Goal: Transaction & Acquisition: Purchase product/service

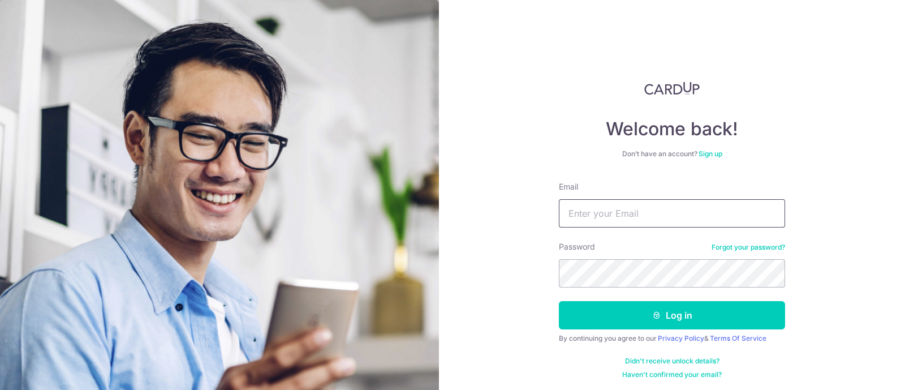
drag, startPoint x: 0, startPoint y: 0, endPoint x: 585, endPoint y: 220, distance: 625.0
click at [585, 220] on input "Email" at bounding box center [672, 213] width 226 height 28
type input "[EMAIL_ADDRESS][DOMAIN_NAME]"
click at [559, 301] on button "Log in" at bounding box center [672, 315] width 226 height 28
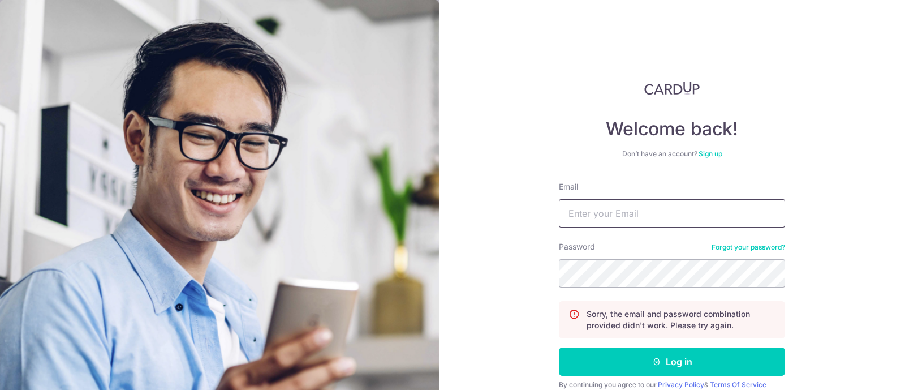
click at [627, 213] on input "Email" at bounding box center [672, 213] width 226 height 28
type input "hardwin_90@yahoo.com"
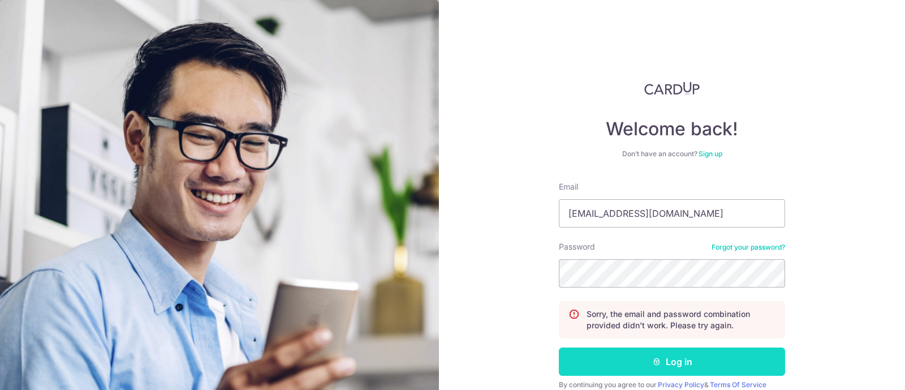
click at [676, 365] on button "Log in" at bounding box center [672, 361] width 226 height 28
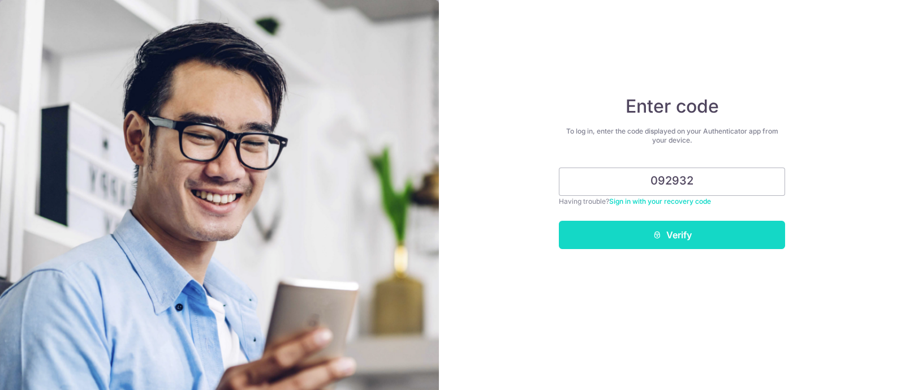
type input "092932"
click at [592, 243] on button "Verify" at bounding box center [672, 235] width 226 height 28
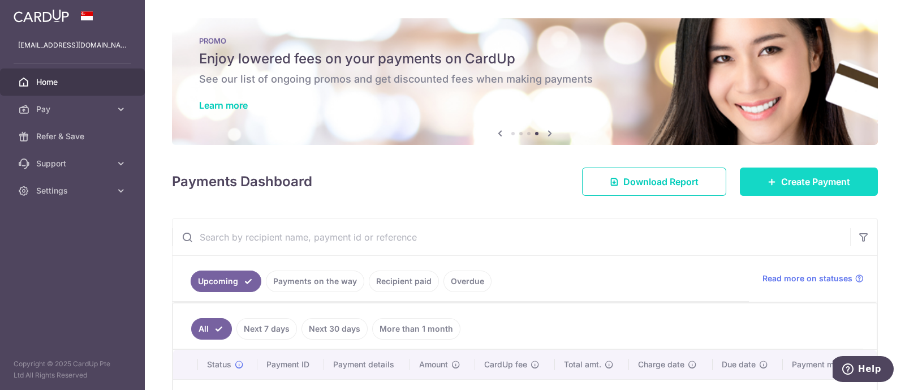
click at [768, 186] on icon at bounding box center [772, 181] width 9 height 9
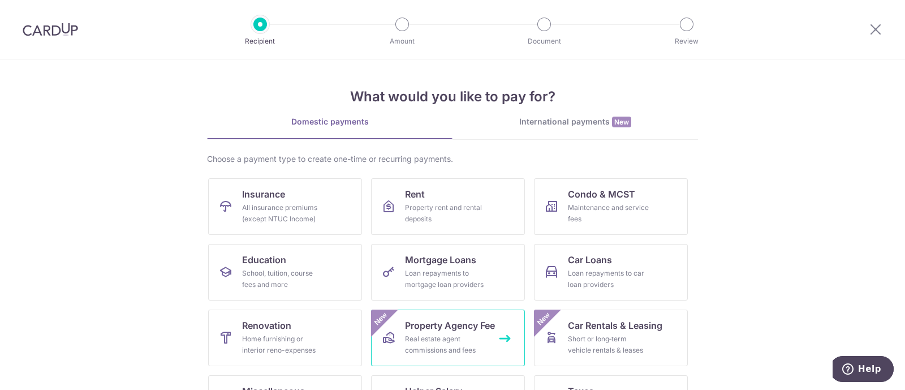
scroll to position [116, 0]
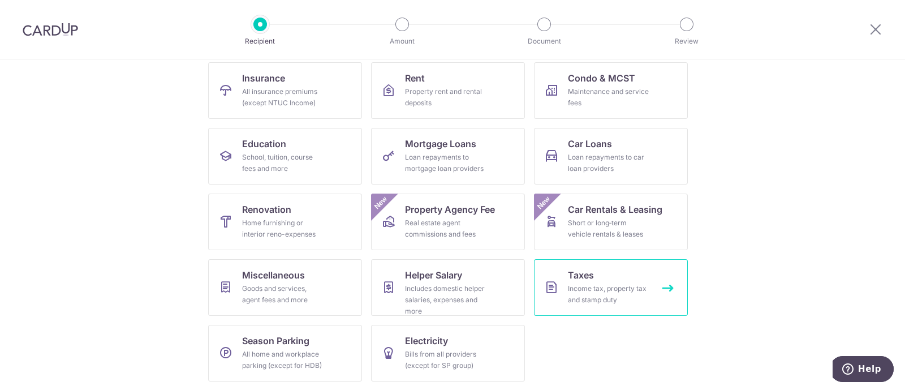
click at [572, 286] on div "Income tax, property tax and stamp duty" at bounding box center [608, 294] width 81 height 23
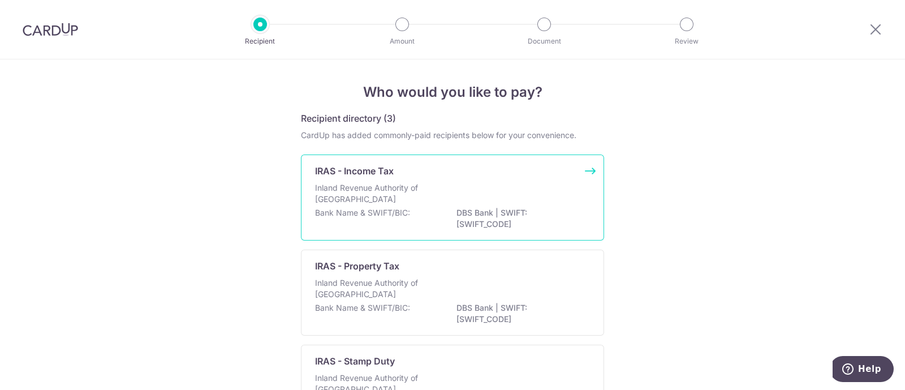
click at [402, 213] on p "Bank Name & SWIFT/BIC:" at bounding box center [362, 212] width 95 height 11
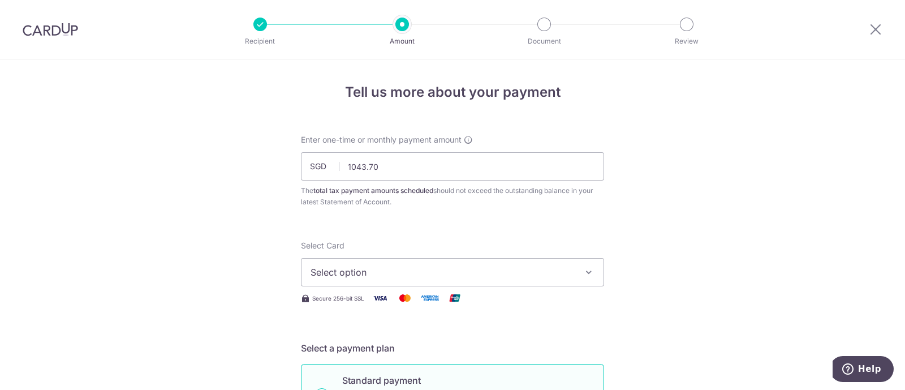
type input "1,043.70"
click at [385, 264] on button "Select option" at bounding box center [452, 272] width 303 height 28
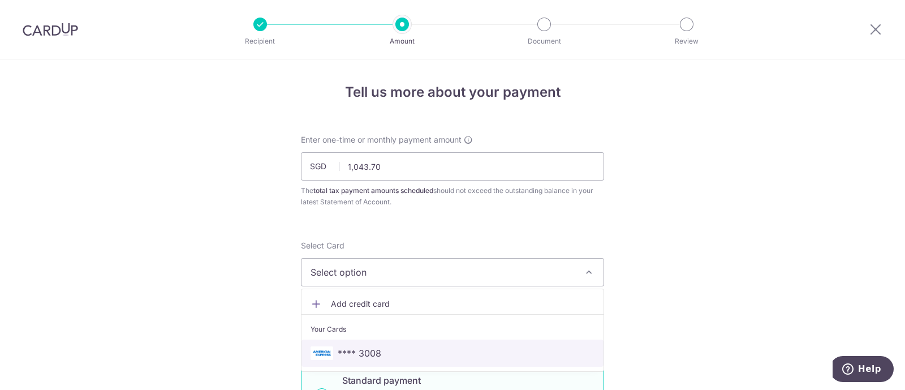
click at [367, 353] on span "**** 3008" at bounding box center [360, 353] width 44 height 14
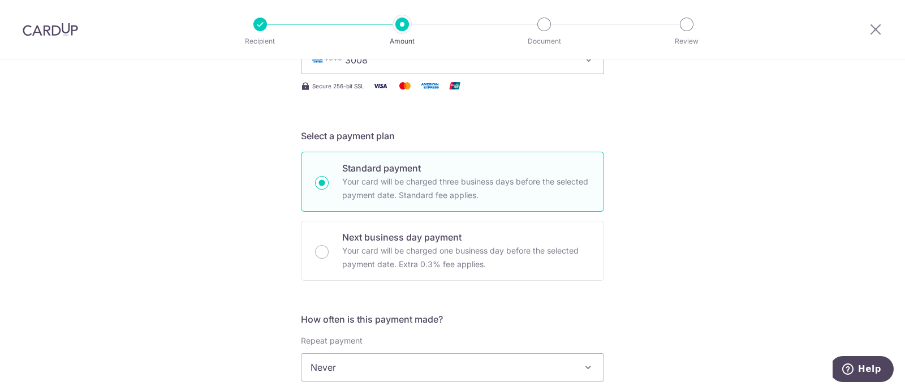
scroll to position [354, 0]
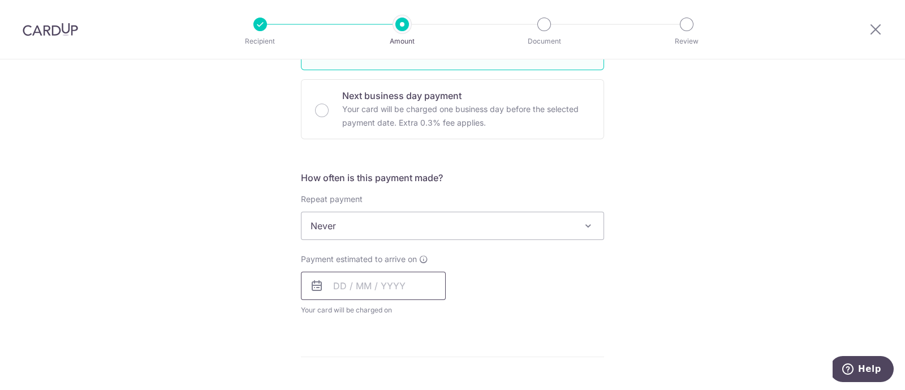
click at [384, 285] on input "text" at bounding box center [373, 286] width 145 height 28
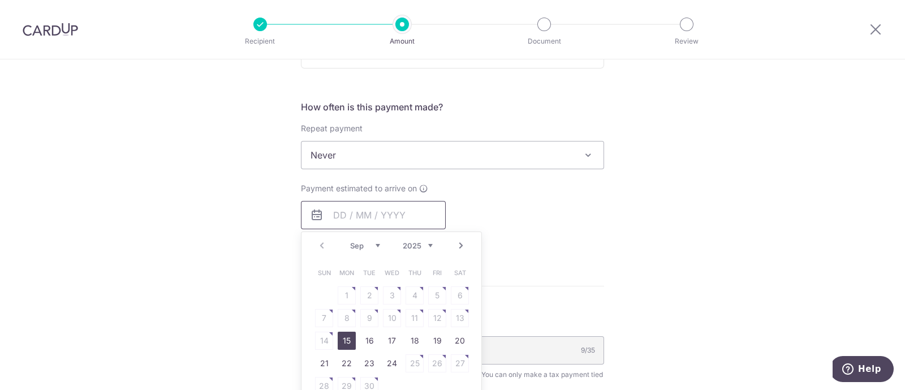
scroll to position [565, 0]
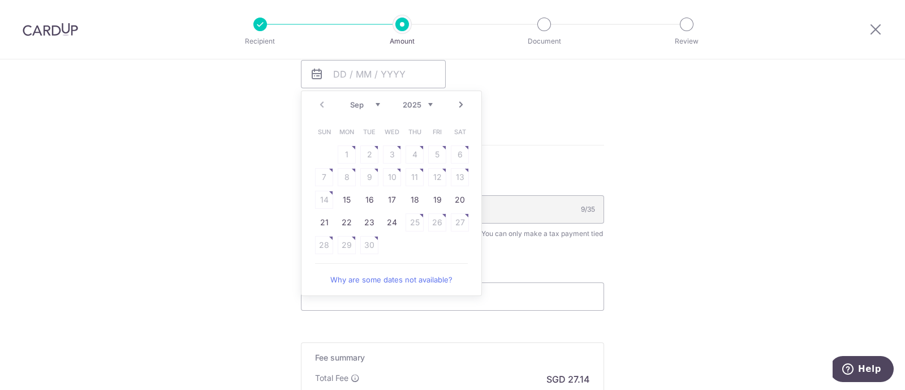
click at [456, 98] on link "Next" at bounding box center [461, 105] width 14 height 14
click at [366, 178] on link "7" at bounding box center [369, 177] width 18 height 18
type input "[DATE]"
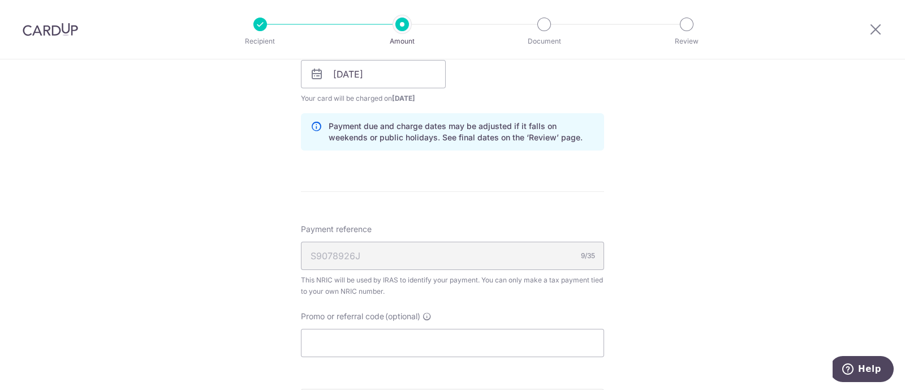
click at [257, 202] on div "Tell us more about your payment Enter one-time or monthly payment amount SGD 1,…" at bounding box center [452, 42] width 905 height 1097
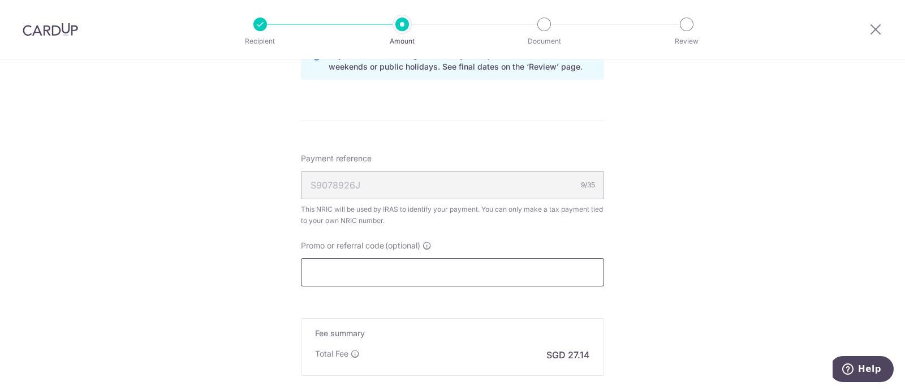
click at [323, 271] on input "Promo or referral code (optional)" at bounding box center [452, 272] width 303 height 28
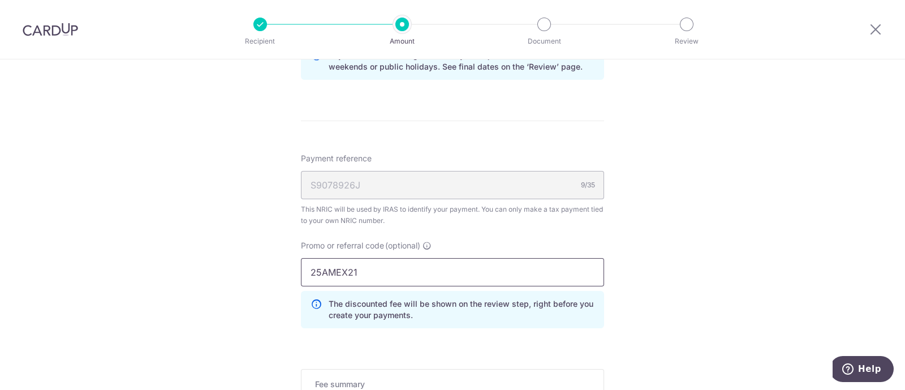
scroll to position [778, 0]
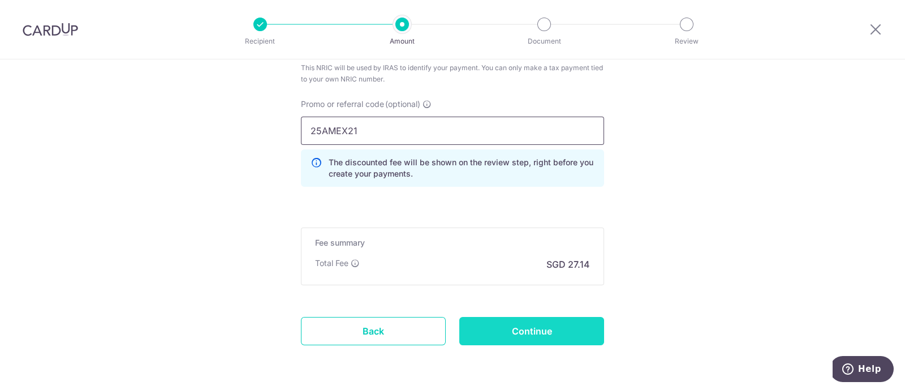
type input "25AMEX21"
click at [519, 327] on input "Continue" at bounding box center [531, 331] width 145 height 28
type input "Create Schedule"
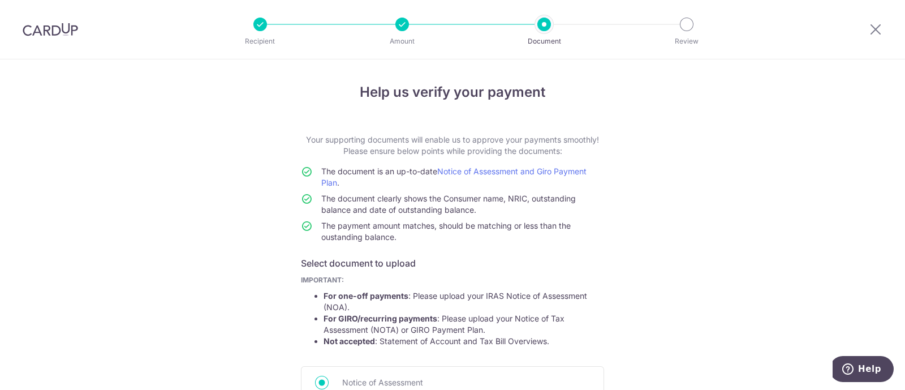
scroll to position [187, 0]
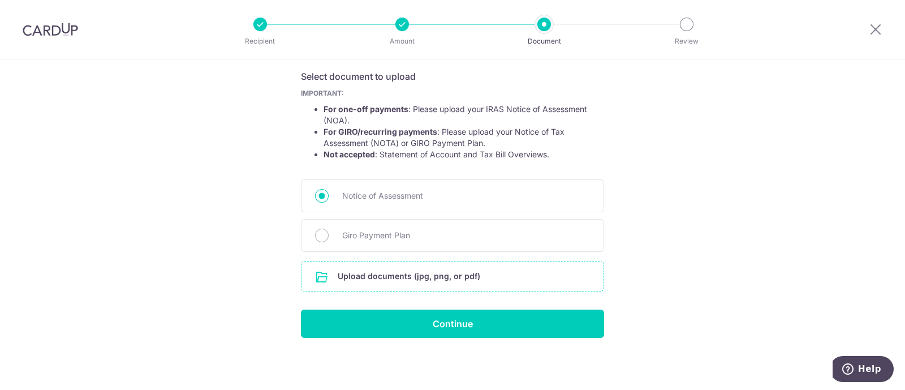
click at [427, 276] on input "file" at bounding box center [453, 275] width 302 height 29
click at [426, 274] on input "file" at bounding box center [453, 275] width 302 height 29
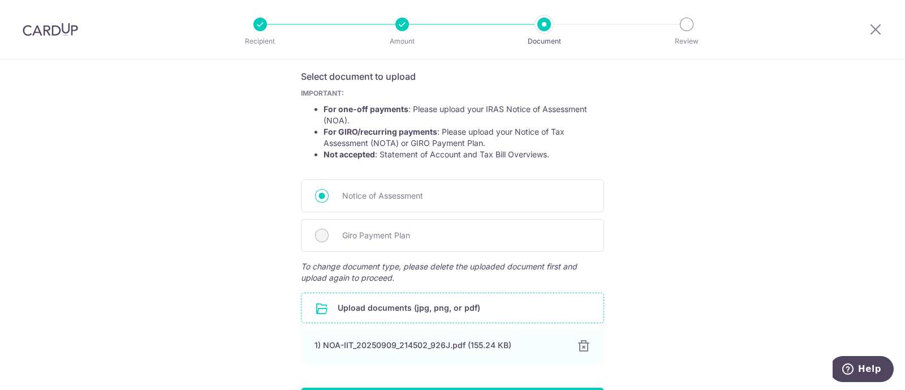
scroll to position [265, 0]
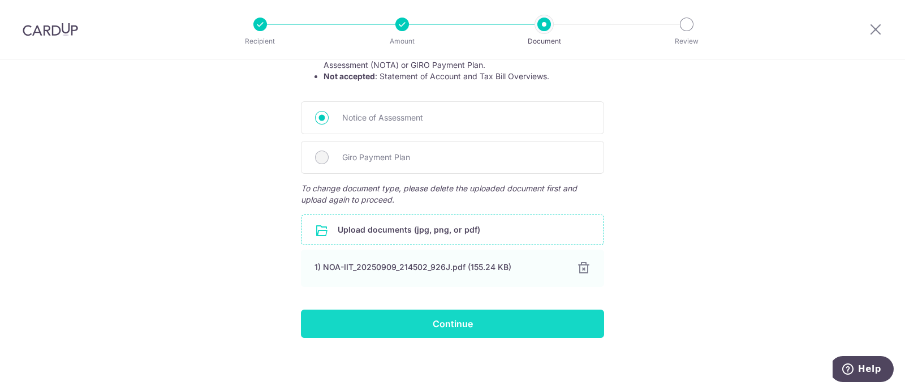
click at [419, 316] on input "Continue" at bounding box center [452, 324] width 303 height 28
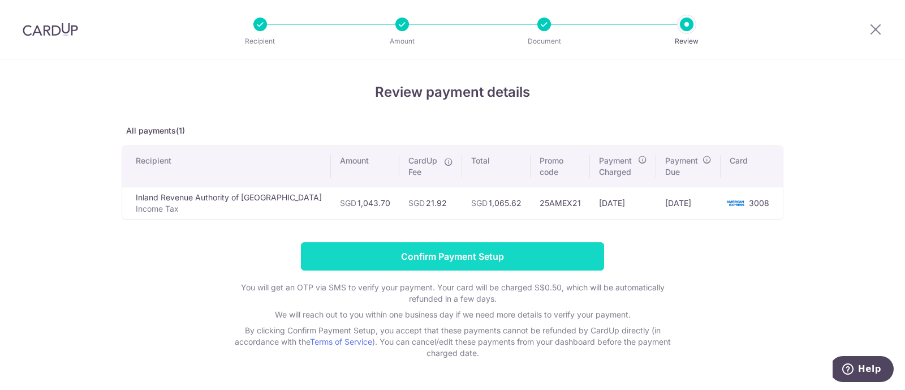
click at [396, 257] on input "Confirm Payment Setup" at bounding box center [452, 256] width 303 height 28
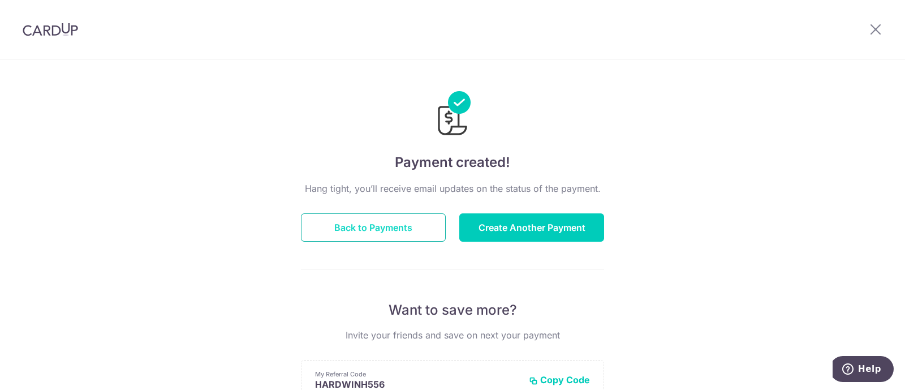
click at [403, 229] on button "Back to Payments" at bounding box center [373, 227] width 145 height 28
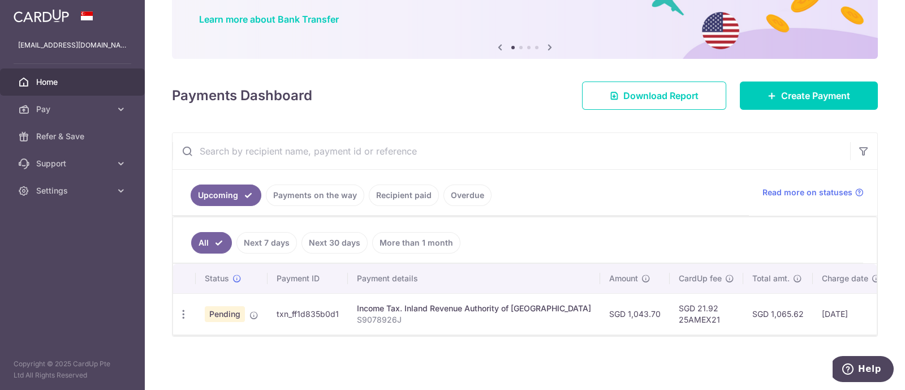
click at [276, 237] on link "Next 7 days" at bounding box center [267, 243] width 61 height 22
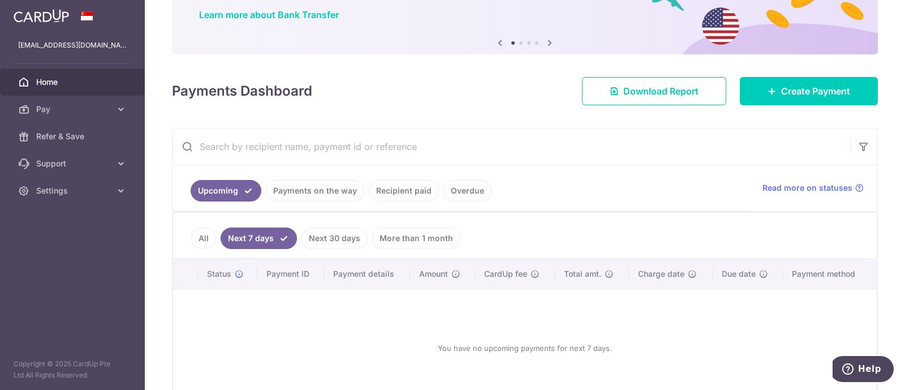
click at [342, 233] on link "Next 30 days" at bounding box center [335, 238] width 66 height 22
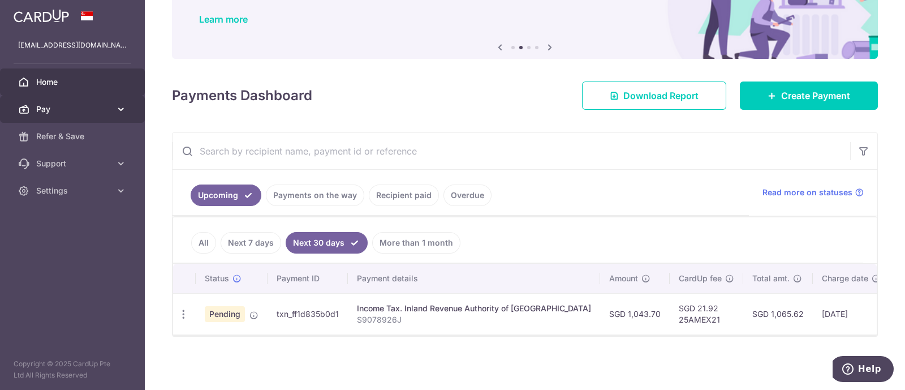
click at [119, 108] on icon at bounding box center [120, 109] width 11 height 11
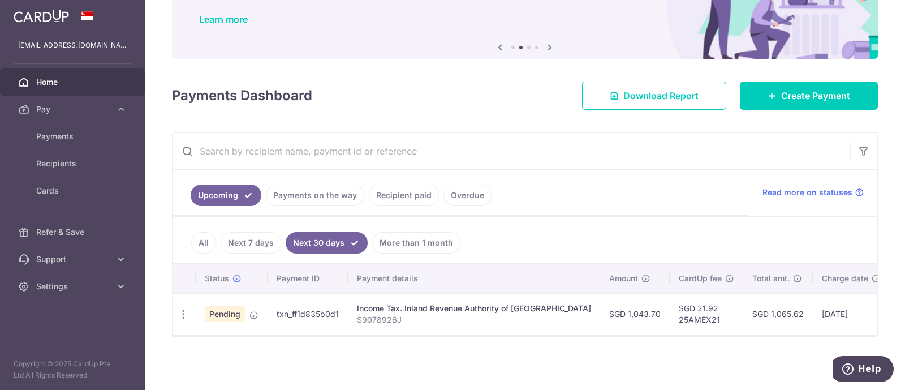
click at [59, 81] on span "Home" at bounding box center [73, 81] width 75 height 11
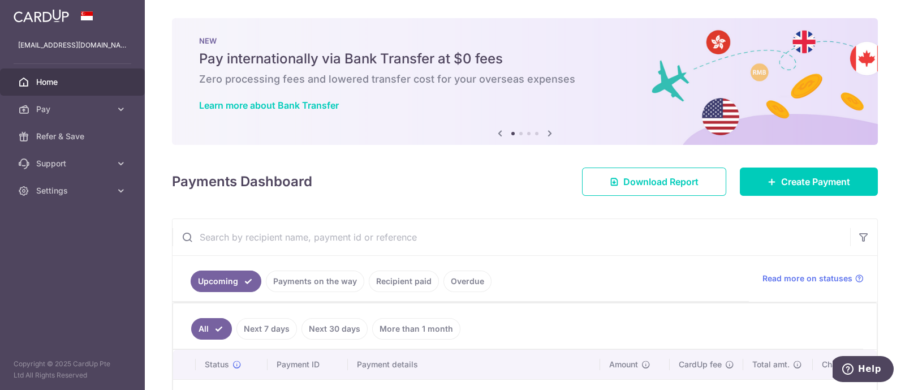
click at [333, 282] on link "Payments on the way" at bounding box center [315, 281] width 98 height 22
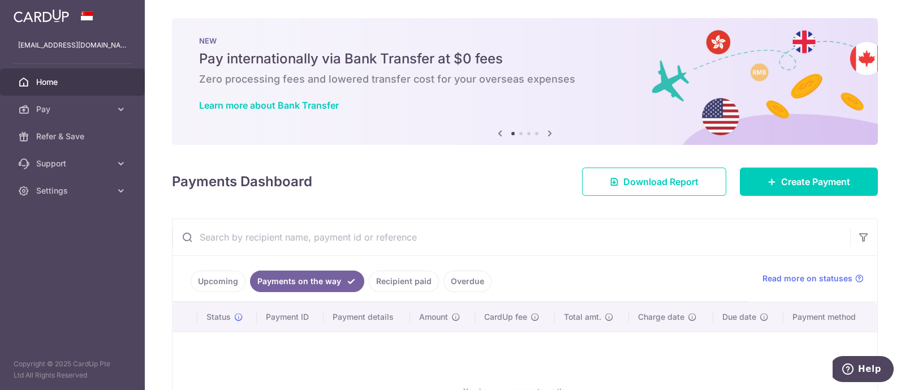
click at [398, 290] on link "Recipient paid" at bounding box center [404, 281] width 70 height 22
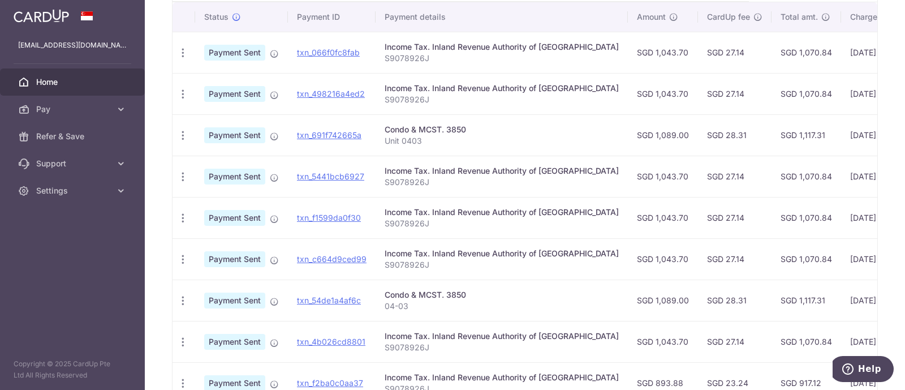
scroll to position [229, 0]
